Goal: Task Accomplishment & Management: Use online tool/utility

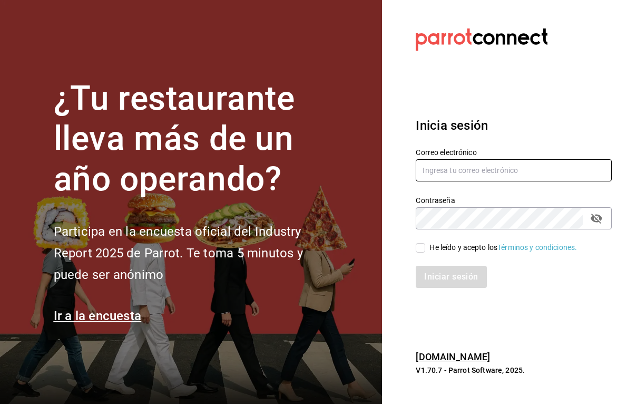
type input "[EMAIL_ADDRESS][DOMAIN_NAME]"
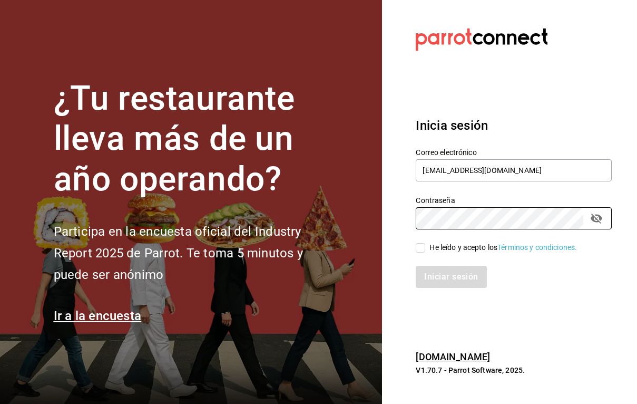
click at [418, 249] on input "He leído y acepto los Términos y condiciones." at bounding box center [420, 247] width 9 height 9
checkbox input "true"
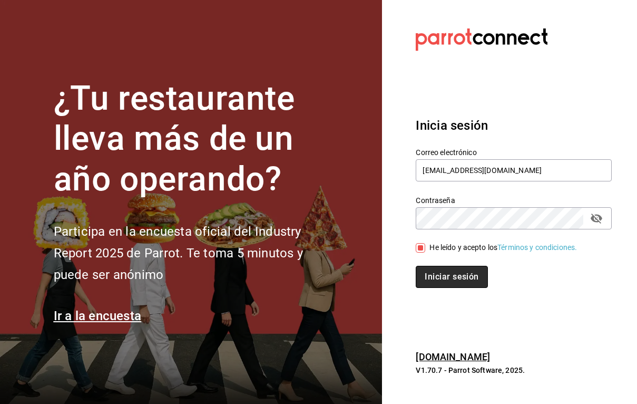
click at [440, 274] on button "Iniciar sesión" at bounding box center [452, 277] width 72 height 22
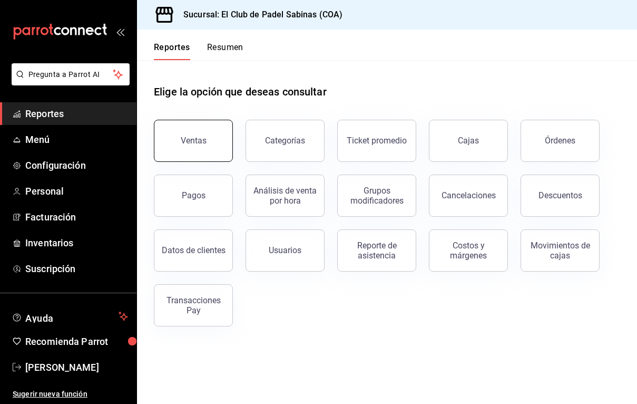
click at [209, 129] on button "Ventas" at bounding box center [193, 141] width 79 height 42
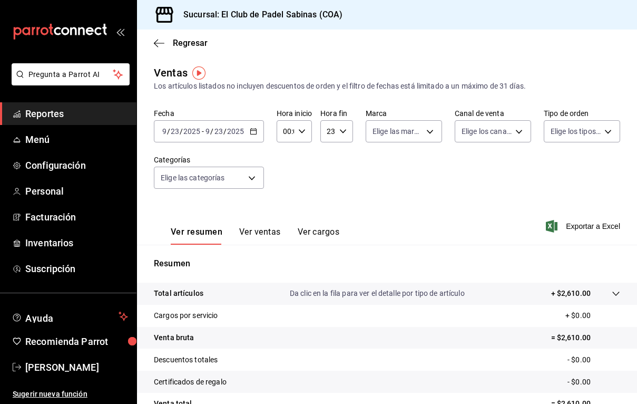
click at [250, 128] on icon "button" at bounding box center [253, 131] width 7 height 7
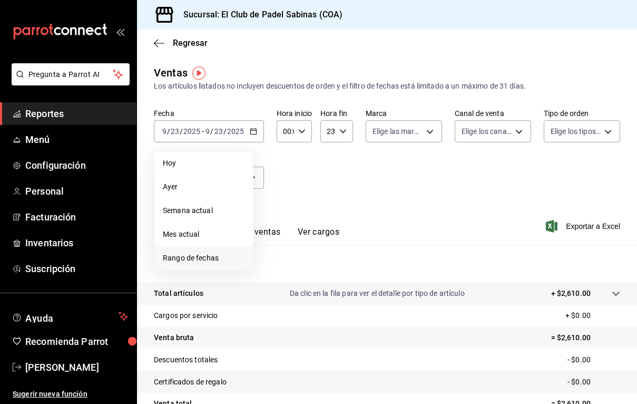
click at [195, 260] on span "Rango de fechas" at bounding box center [204, 258] width 82 height 11
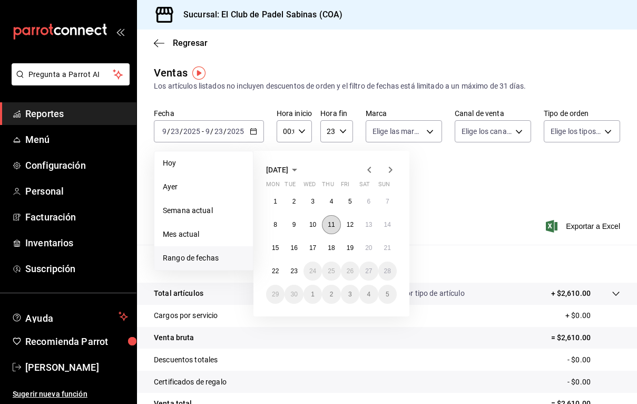
click at [336, 227] on button "11" at bounding box center [331, 224] width 18 height 19
click at [384, 226] on abbr "14" at bounding box center [387, 224] width 7 height 7
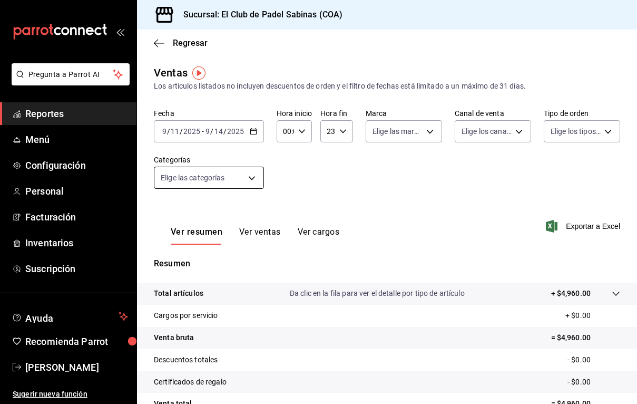
click at [247, 180] on body "Pregunta a Parrot AI Reportes Menú Configuración Personal Facturación Inventari…" at bounding box center [318, 202] width 637 height 404
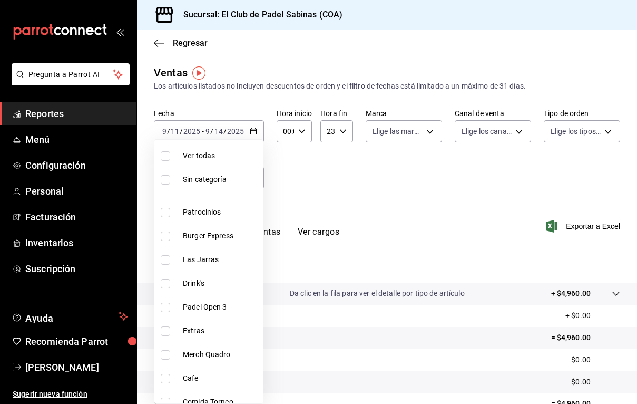
click at [227, 238] on span "Burger Express" at bounding box center [221, 235] width 76 height 11
type input "cb34e9bf-afbd-48a8-9e04-8d8b16b9829d"
checkbox input "true"
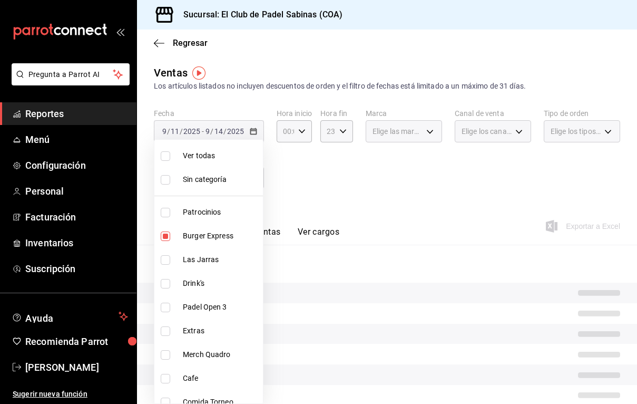
click at [363, 198] on div at bounding box center [318, 202] width 637 height 404
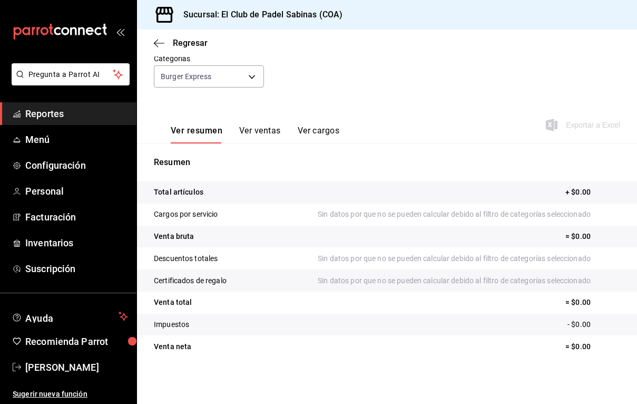
click at [264, 139] on button "Ver ventas" at bounding box center [260, 134] width 42 height 18
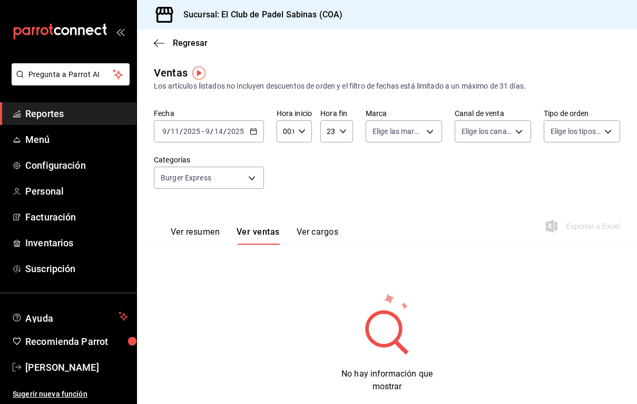
click at [238, 137] on div "[DATE] [DATE] - [DATE] [DATE]" at bounding box center [209, 131] width 110 height 22
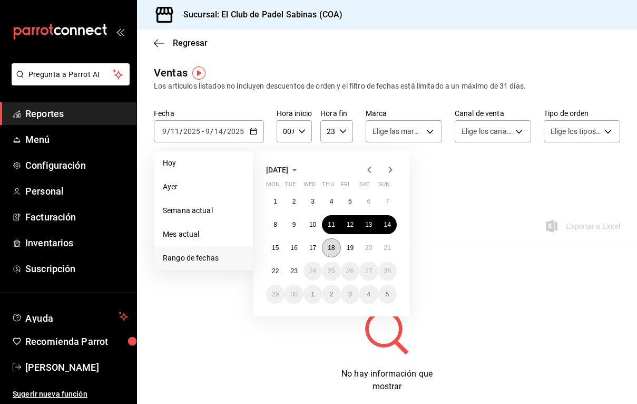
click at [330, 250] on abbr "18" at bounding box center [331, 247] width 7 height 7
click at [388, 247] on abbr "21" at bounding box center [387, 247] width 7 height 7
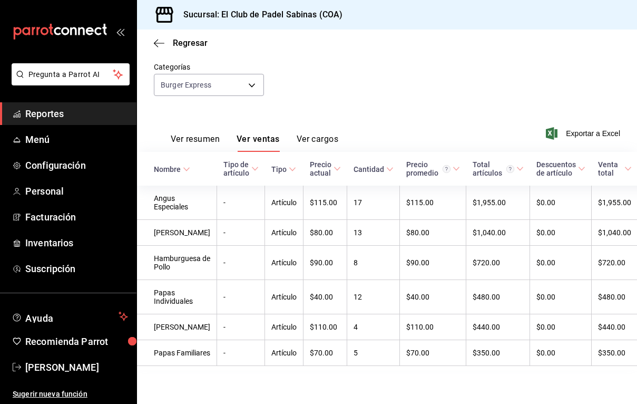
click at [209, 134] on button "Ver resumen" at bounding box center [195, 143] width 49 height 18
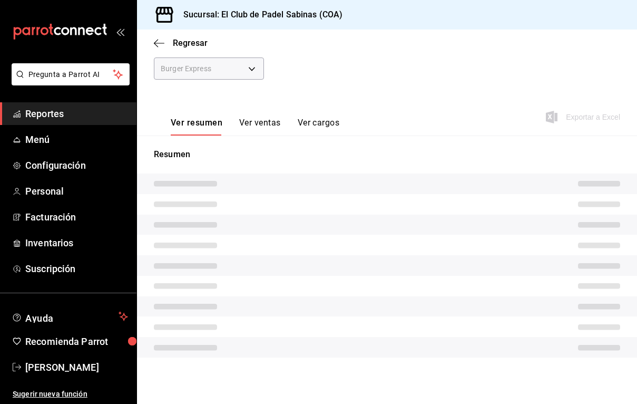
scroll to position [101, 0]
